Goal: Task Accomplishment & Management: Complete application form

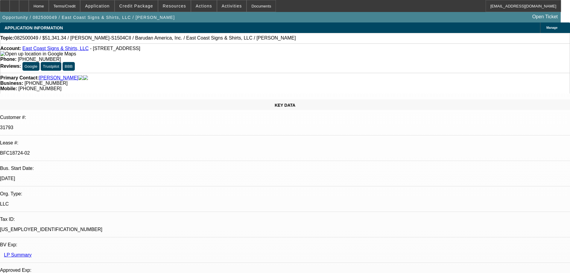
select select "0"
select select "2"
select select "0"
select select "6"
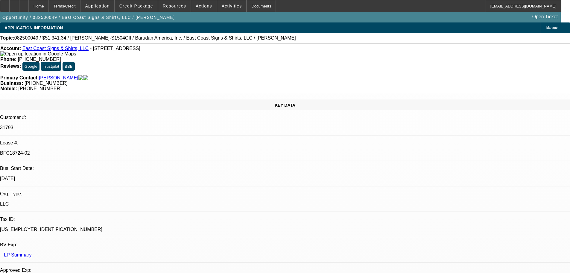
select select "0"
select select "2"
select select "0.1"
select select "4"
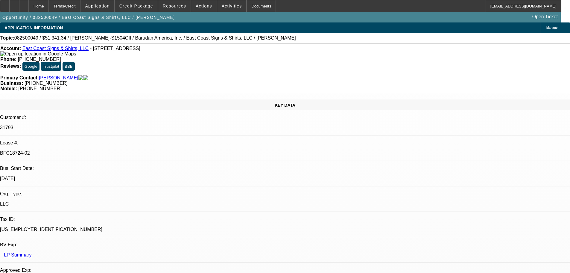
select select "0"
select select "2"
select select "0.1"
select select "4"
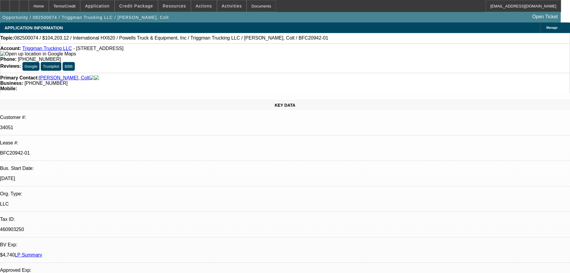
select select "0"
select select "2"
select select "0"
select select "6"
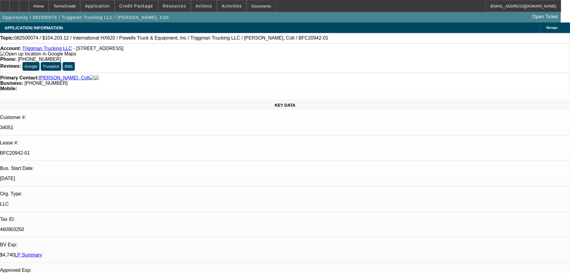
select select "0"
select select "2"
select select "0.1"
select select "4"
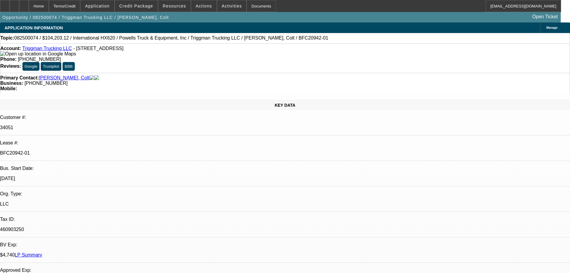
select select "0"
select select "2"
select select "0.1"
select select "4"
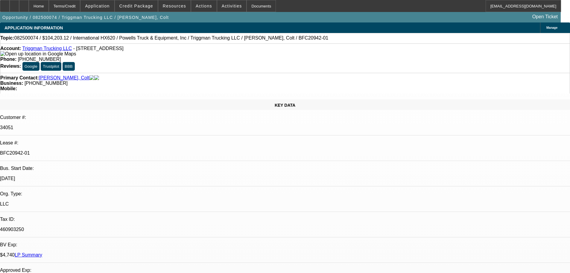
select select "0"
select select "2"
select select "0.1"
select select "4"
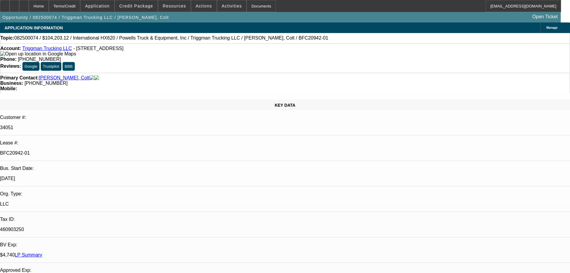
scroll to position [928, 0]
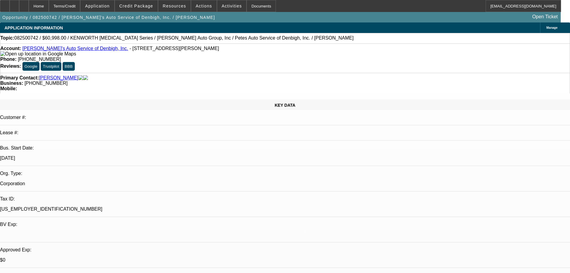
select select "0"
select select "3"
select select "0.1"
select select "4"
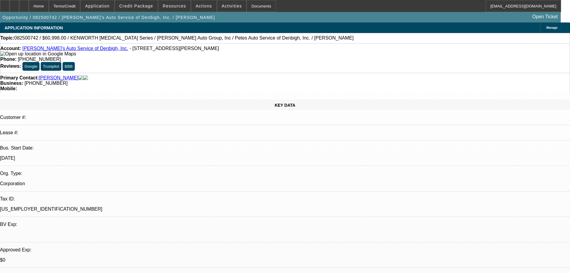
select select "0"
select select "3"
select select "0.1"
select select "4"
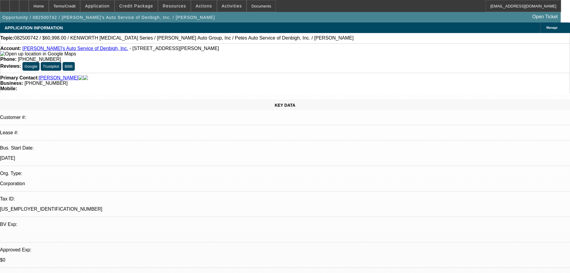
select select "0"
select select "3"
select select "0.2"
select select "17"
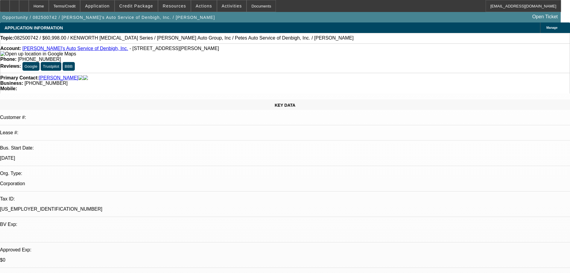
select select "0"
select select "3"
select select "0.1"
select select "4"
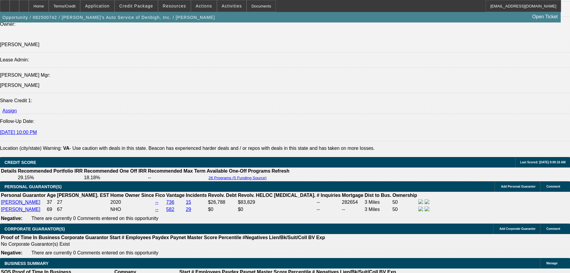
scroll to position [754, 0]
click at [29, 8] on div at bounding box center [24, 6] width 10 height 12
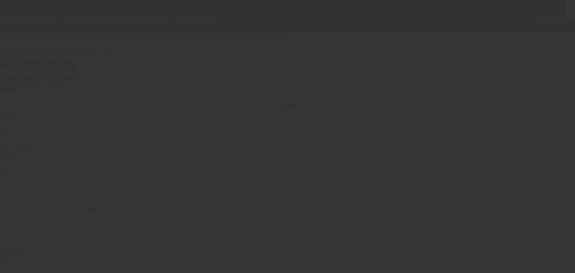
select select "0"
select select "3"
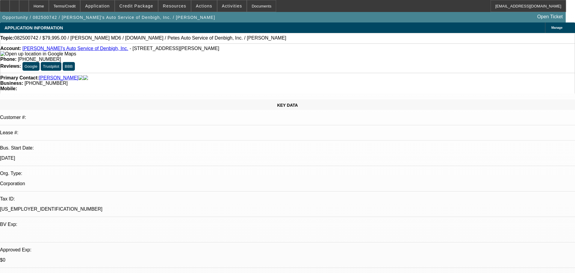
select select "0.1"
select select "4"
select select "0"
select select "3"
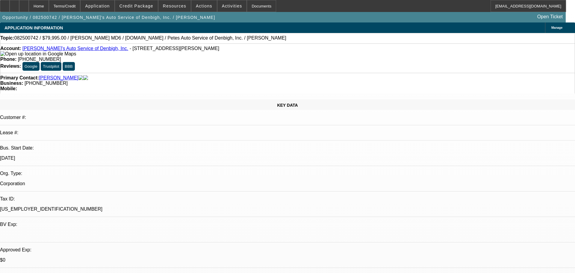
select select "0.1"
select select "4"
select select "0"
select select "3"
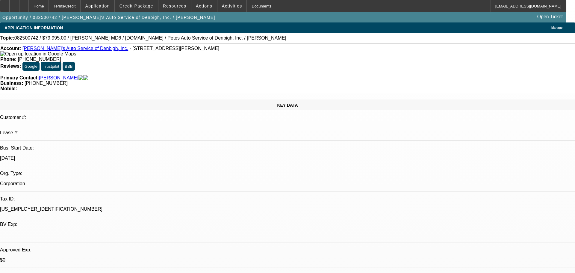
select select "0.1"
select select "4"
select select "0"
select select "3"
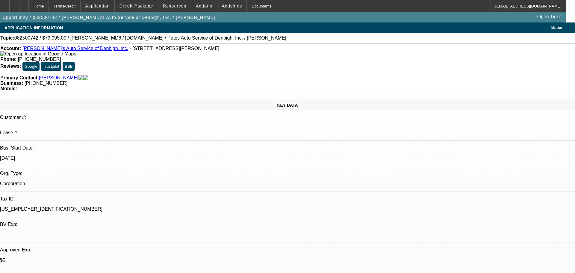
select select "0.2"
select select "17"
